Goal: Check status

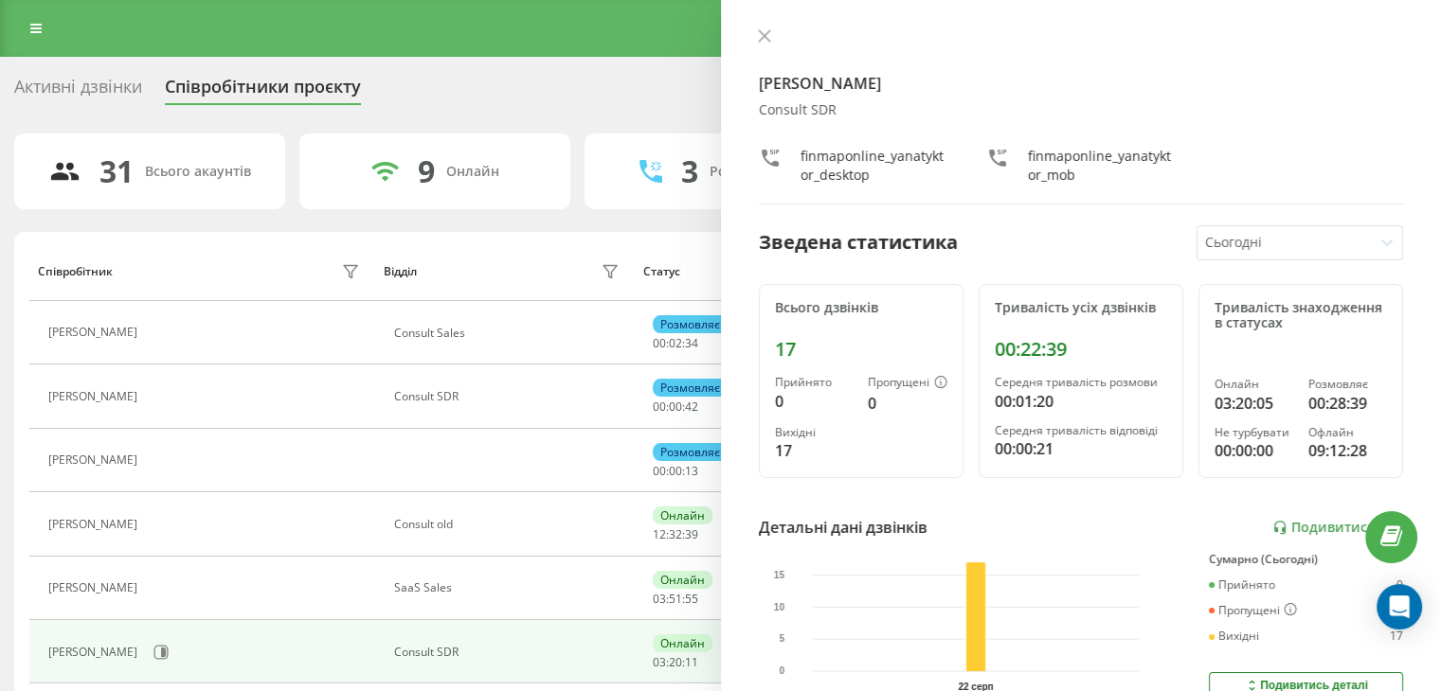
drag, startPoint x: 764, startPoint y: 39, endPoint x: 751, endPoint y: 37, distance: 13.4
click at [761, 41] on icon at bounding box center [764, 35] width 13 height 13
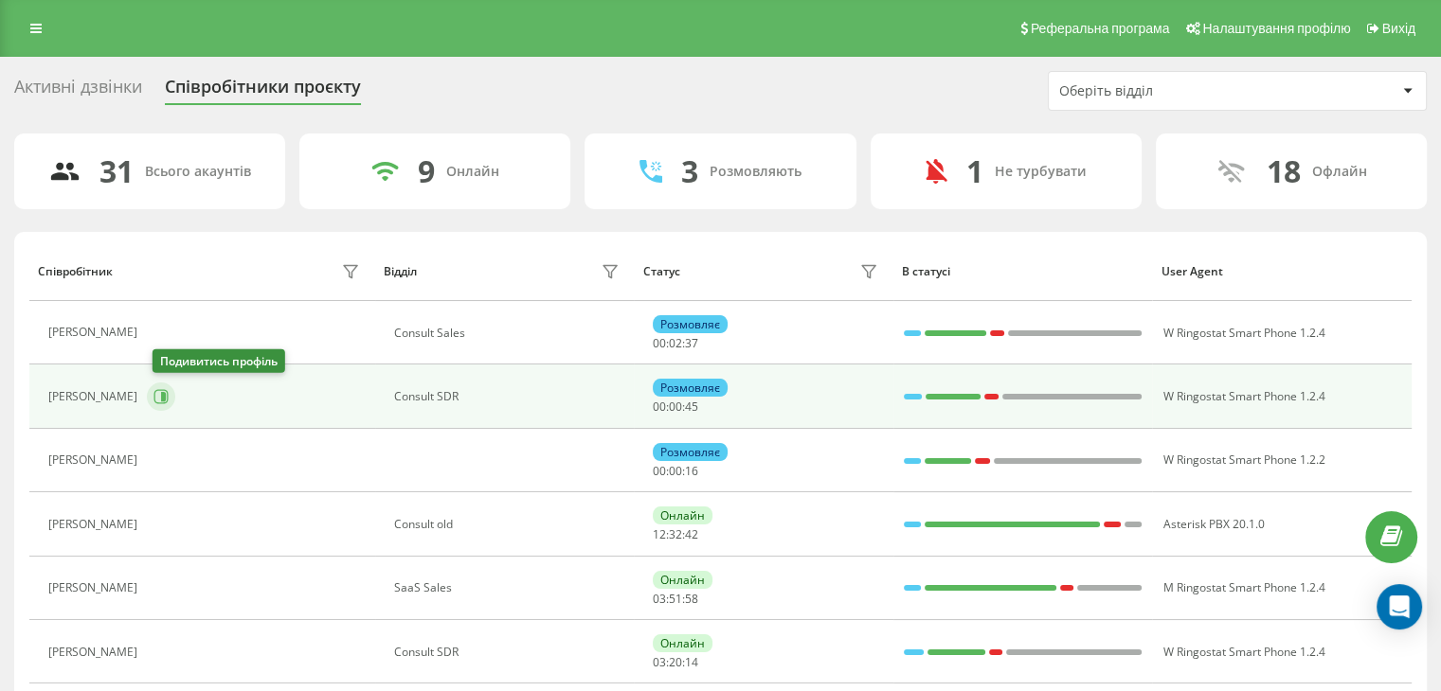
click at [166, 395] on icon at bounding box center [160, 396] width 15 height 15
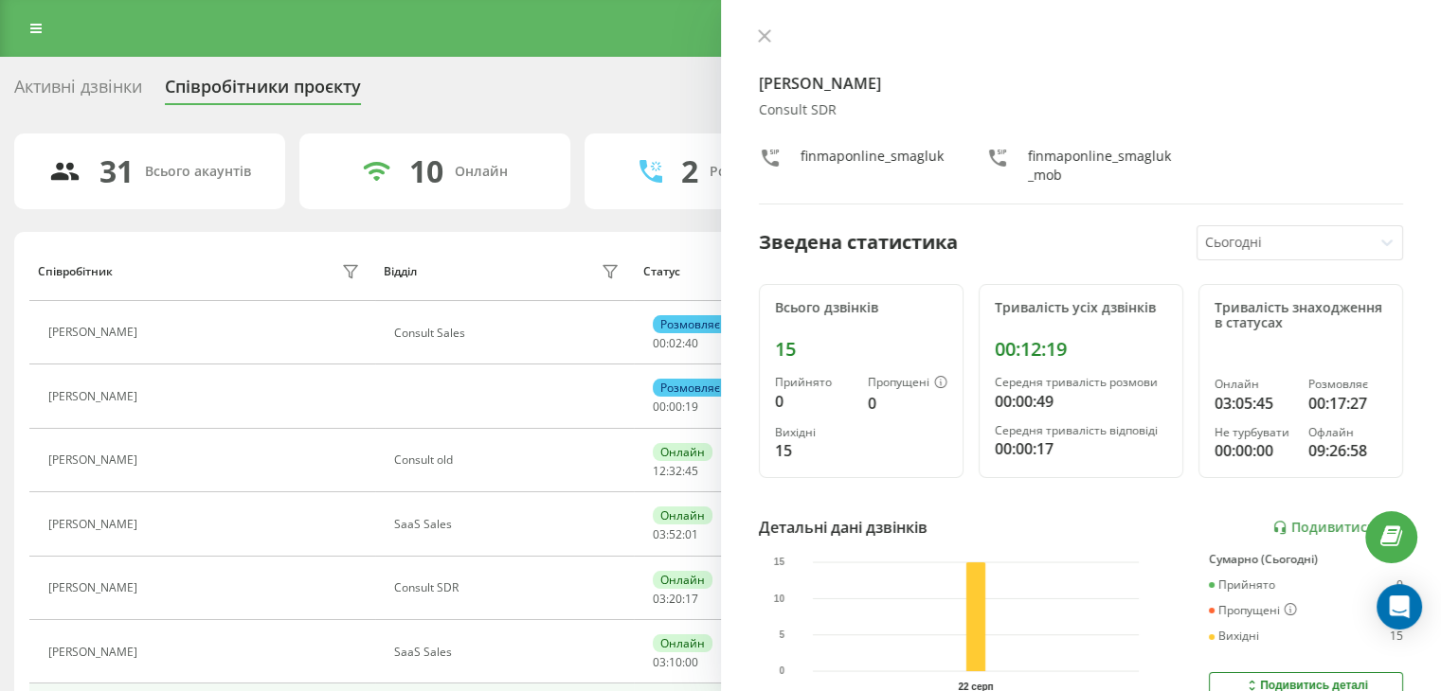
click at [767, 50] on div "[PERSON_NAME] Consult SDR finmaponline_smagluk finmaponline_smagluk_mob" at bounding box center [1081, 116] width 645 height 176
click at [766, 46] on div at bounding box center [1081, 37] width 645 height 19
click at [762, 39] on icon at bounding box center [763, 35] width 11 height 11
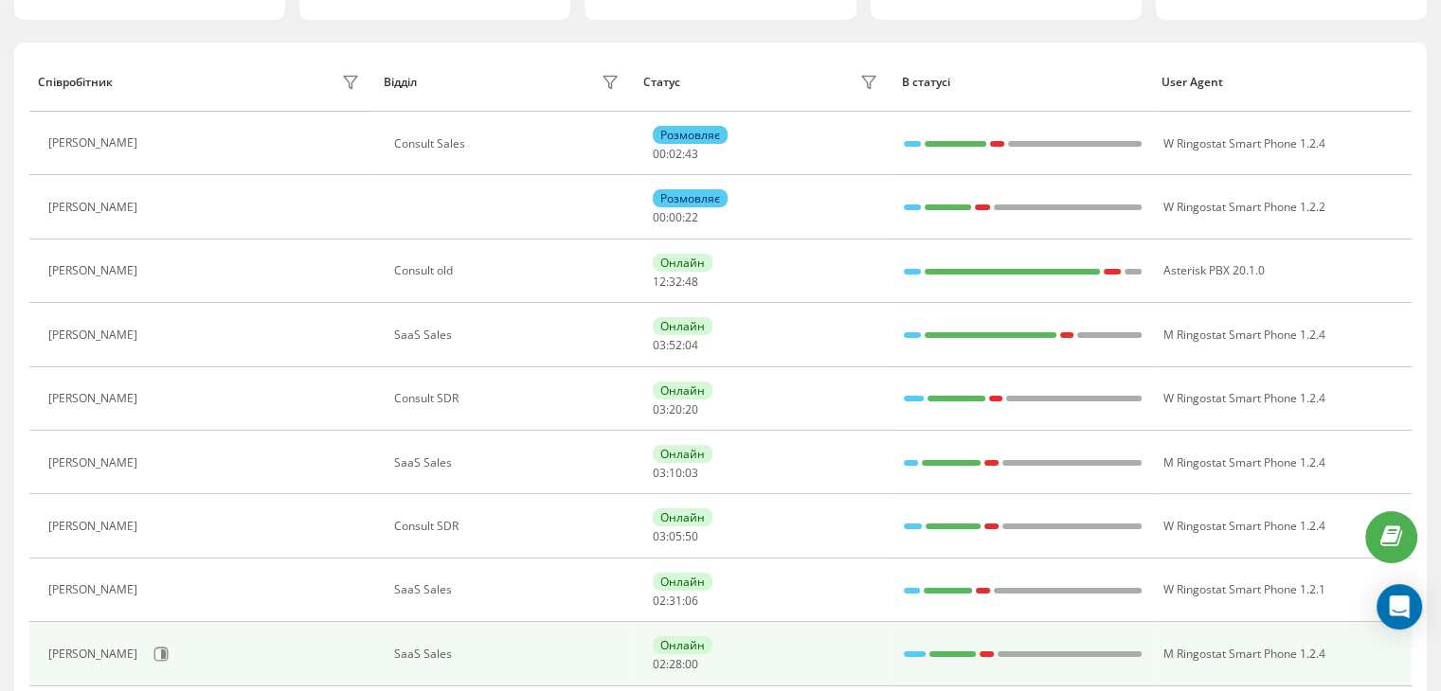
scroll to position [379, 0]
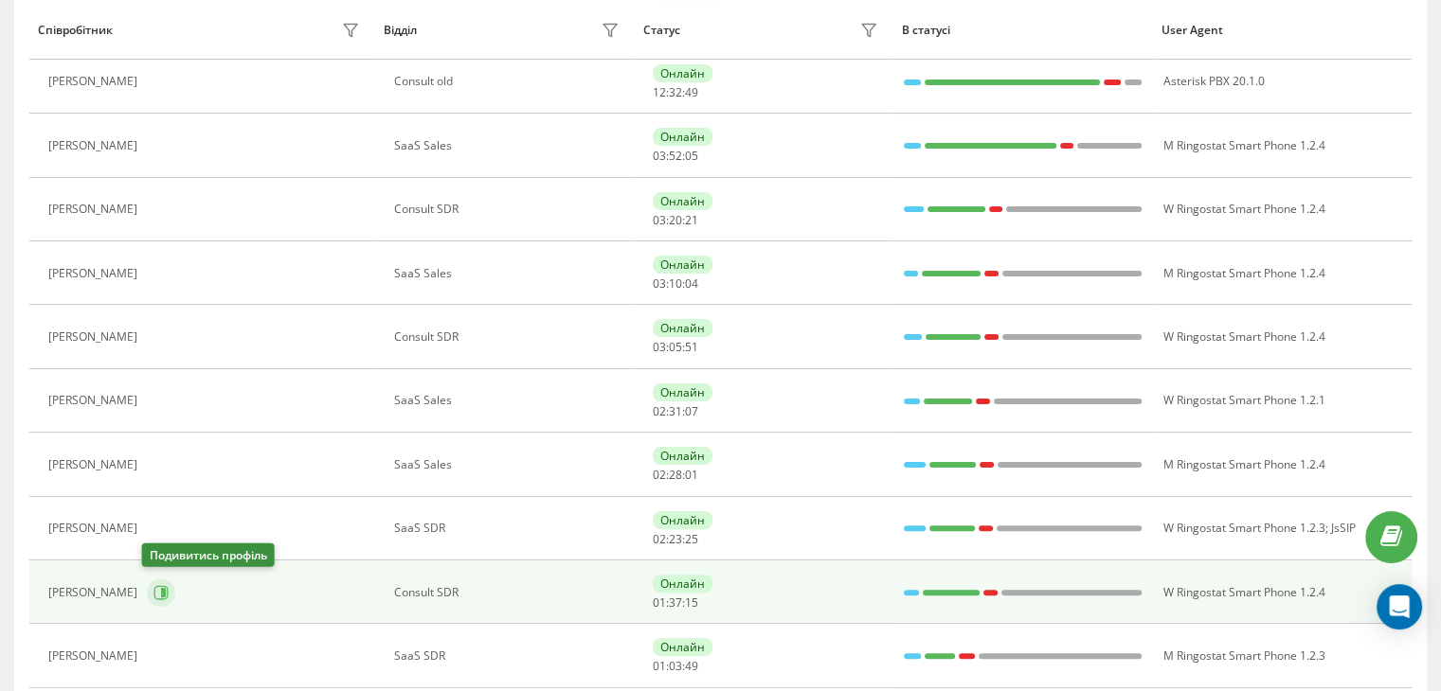
click at [162, 588] on icon at bounding box center [161, 592] width 14 height 14
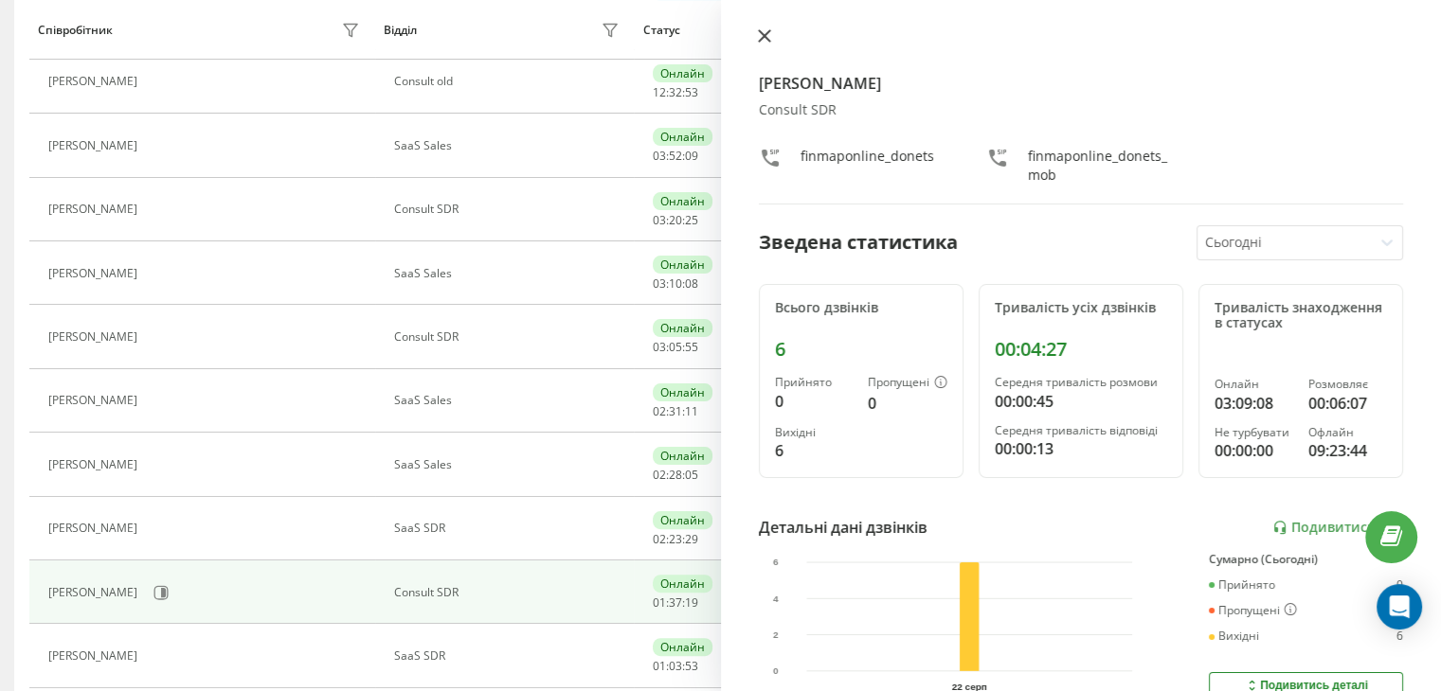
click at [765, 37] on icon at bounding box center [763, 35] width 11 height 11
